Goal: Task Accomplishment & Management: Complete application form

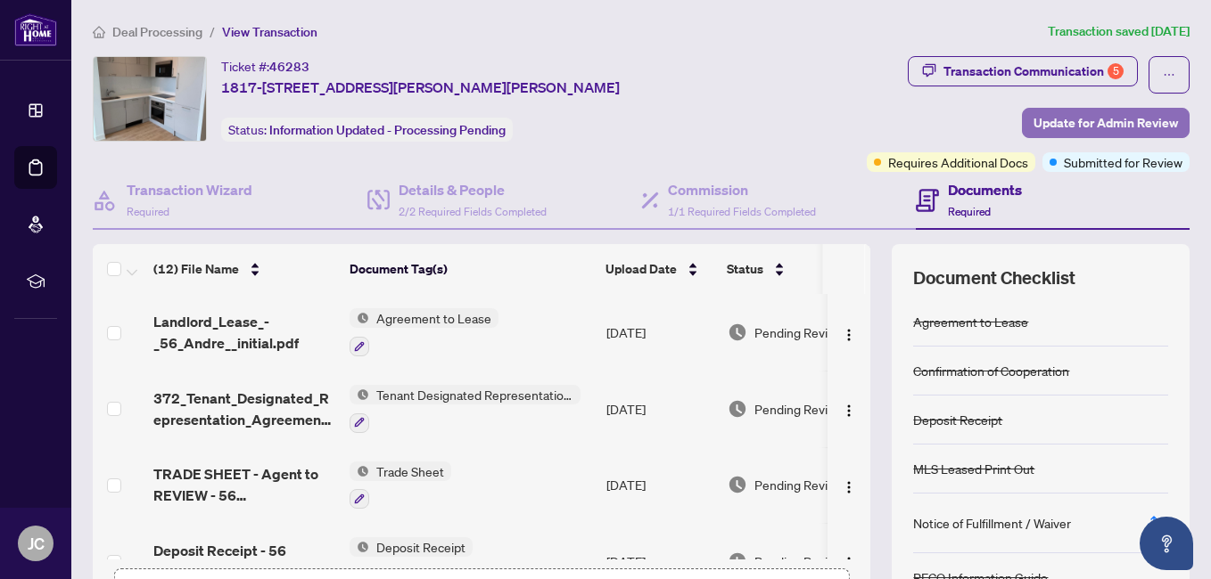
click at [1076, 124] on span "Update for Admin Review" at bounding box center [1105, 123] width 144 height 29
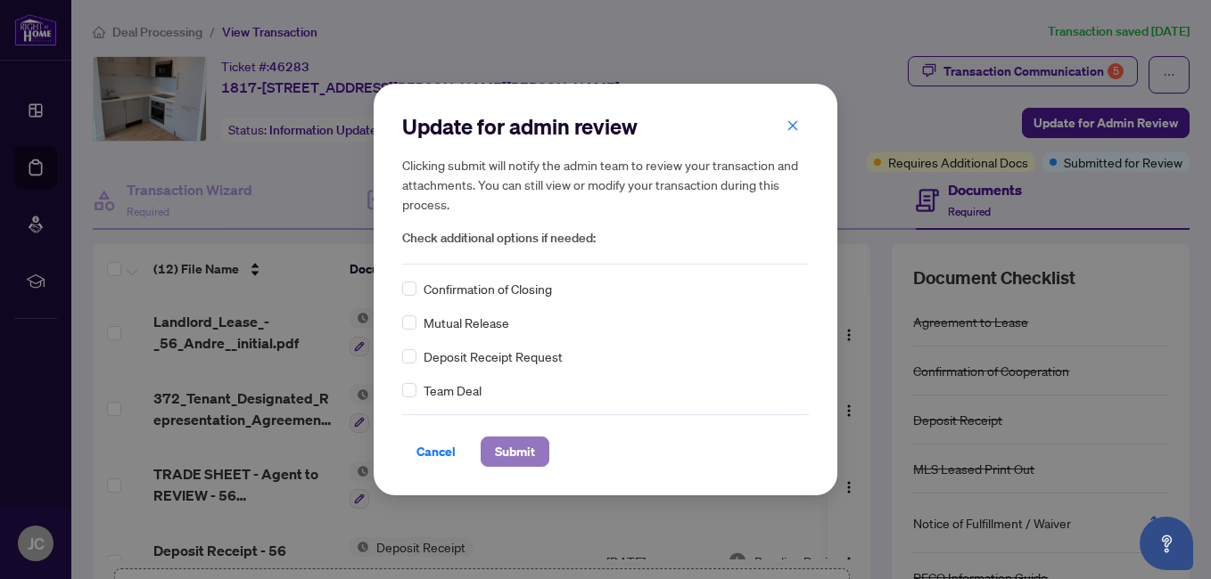
click at [520, 450] on span "Submit" at bounding box center [515, 452] width 40 height 29
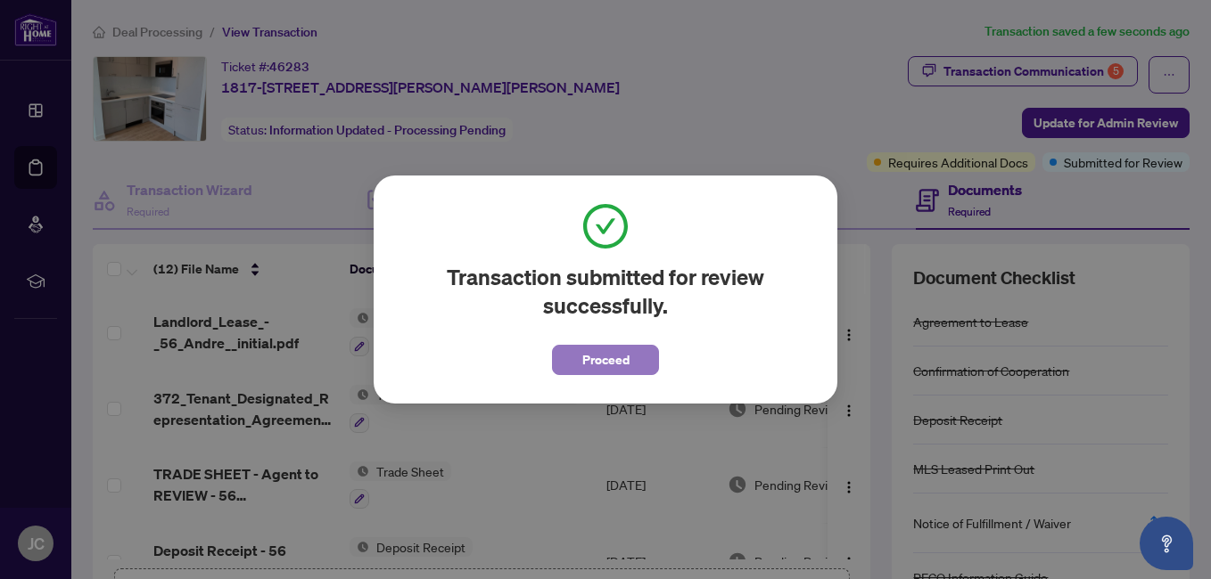
click at [596, 362] on span "Proceed" at bounding box center [605, 360] width 47 height 29
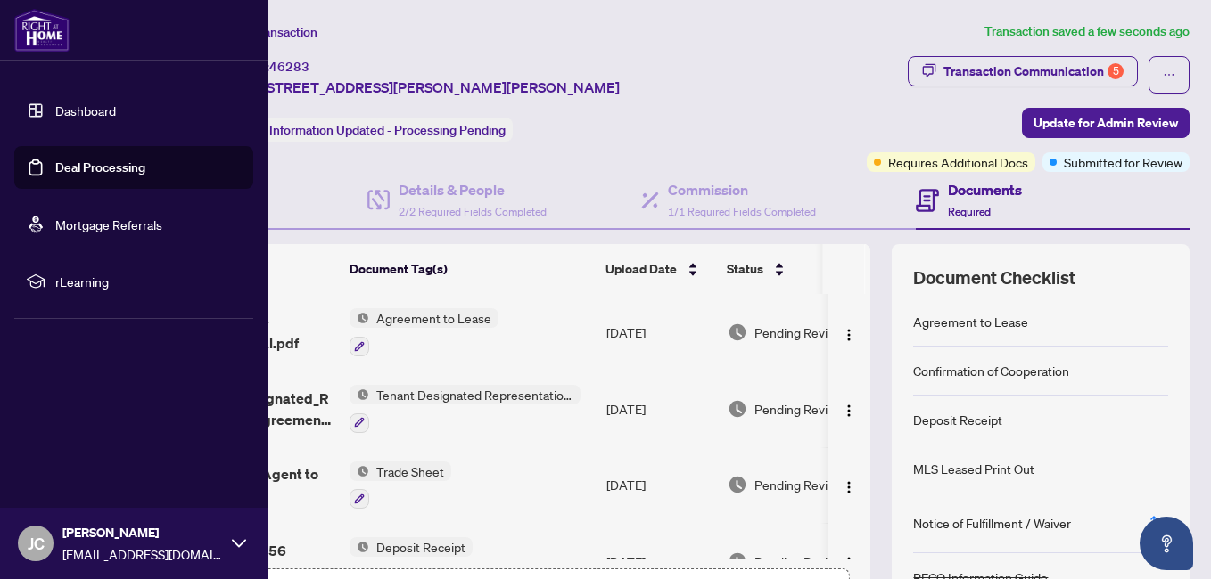
click at [70, 113] on link "Dashboard" at bounding box center [85, 111] width 61 height 16
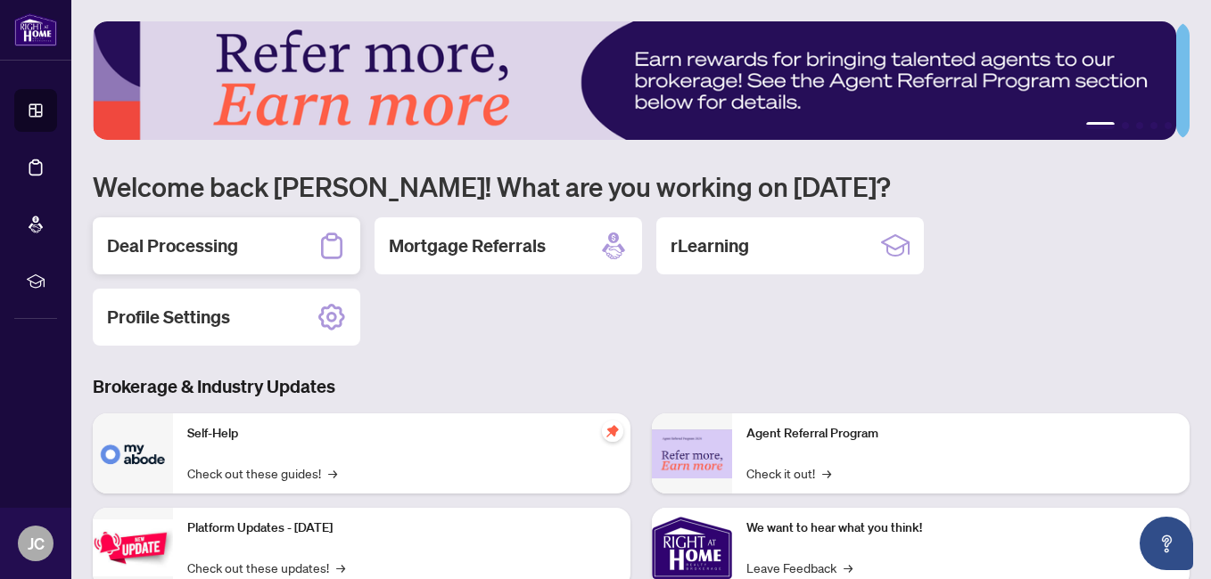
click at [232, 245] on h2 "Deal Processing" at bounding box center [172, 246] width 131 height 25
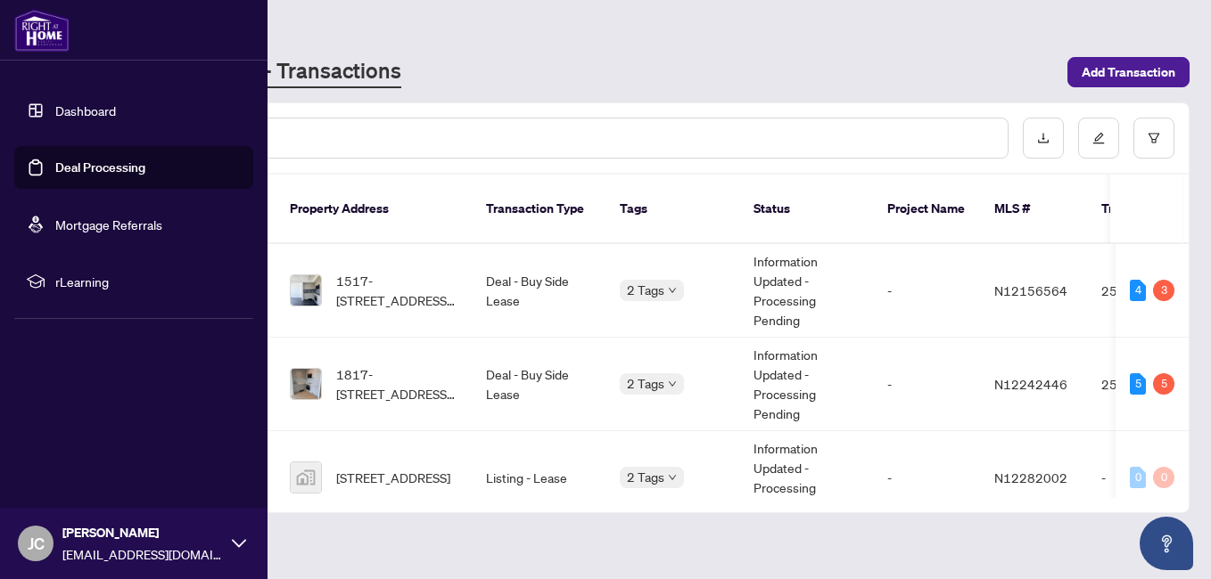
click at [93, 232] on link "Mortgage Referrals" at bounding box center [108, 225] width 107 height 16
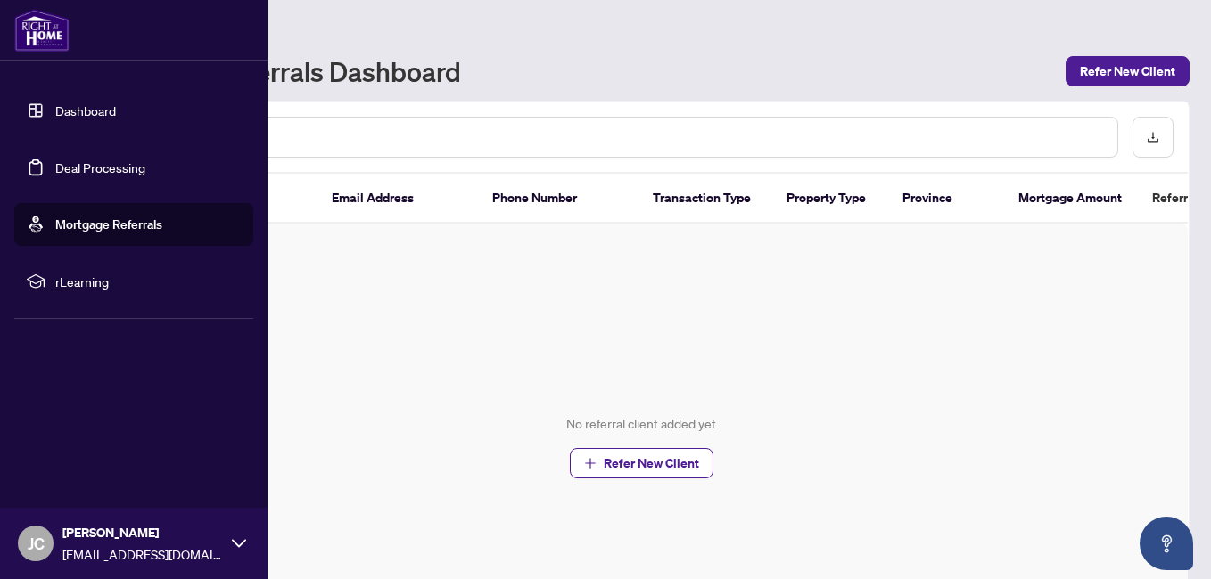
click at [55, 117] on link "Dashboard" at bounding box center [85, 111] width 61 height 16
